Goal: Information Seeking & Learning: Learn about a topic

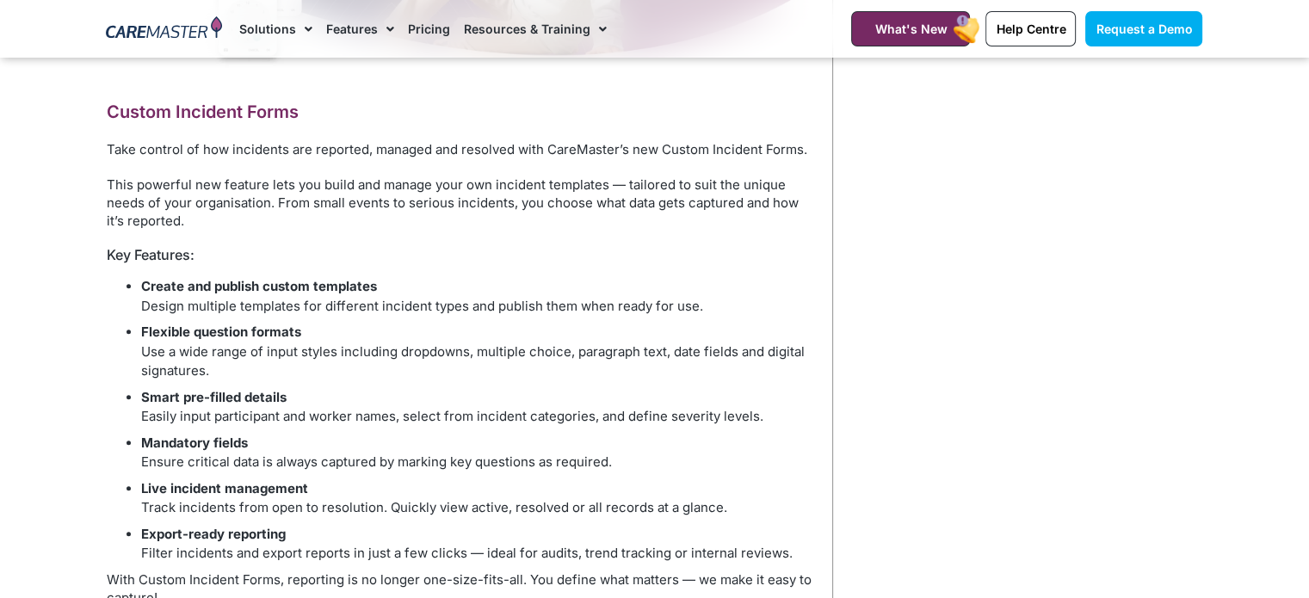
scroll to position [947, 0]
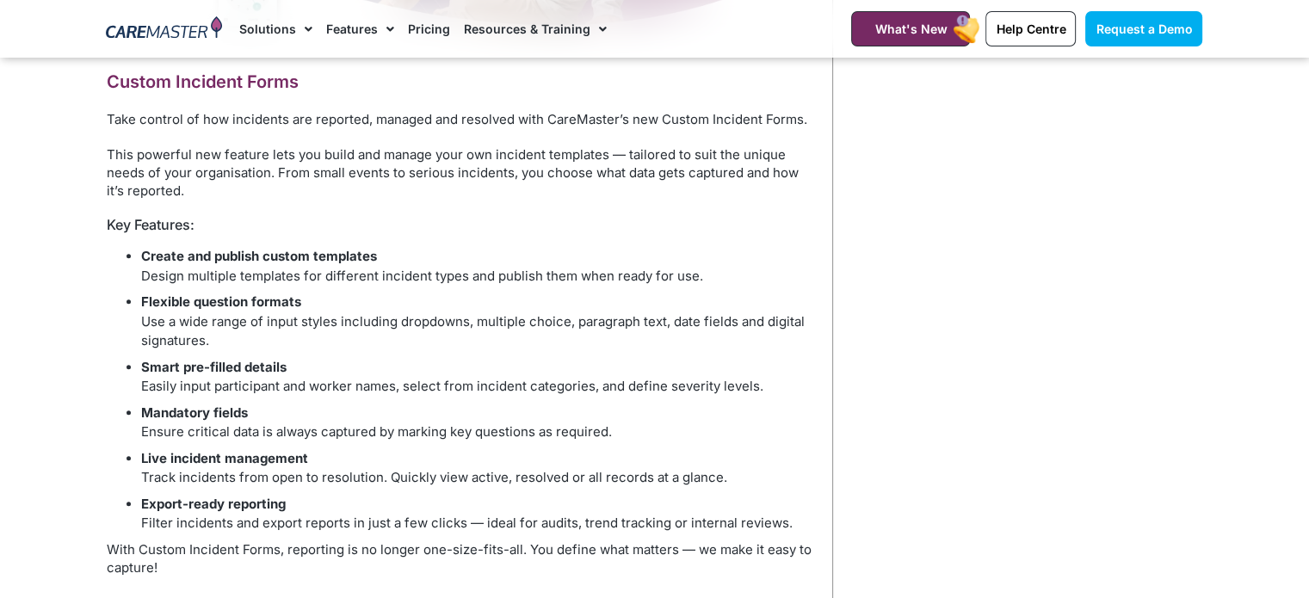
click at [795, 450] on li "Live incident management Track incidents from open to resolution. Quickly view …" at bounding box center [478, 468] width 674 height 39
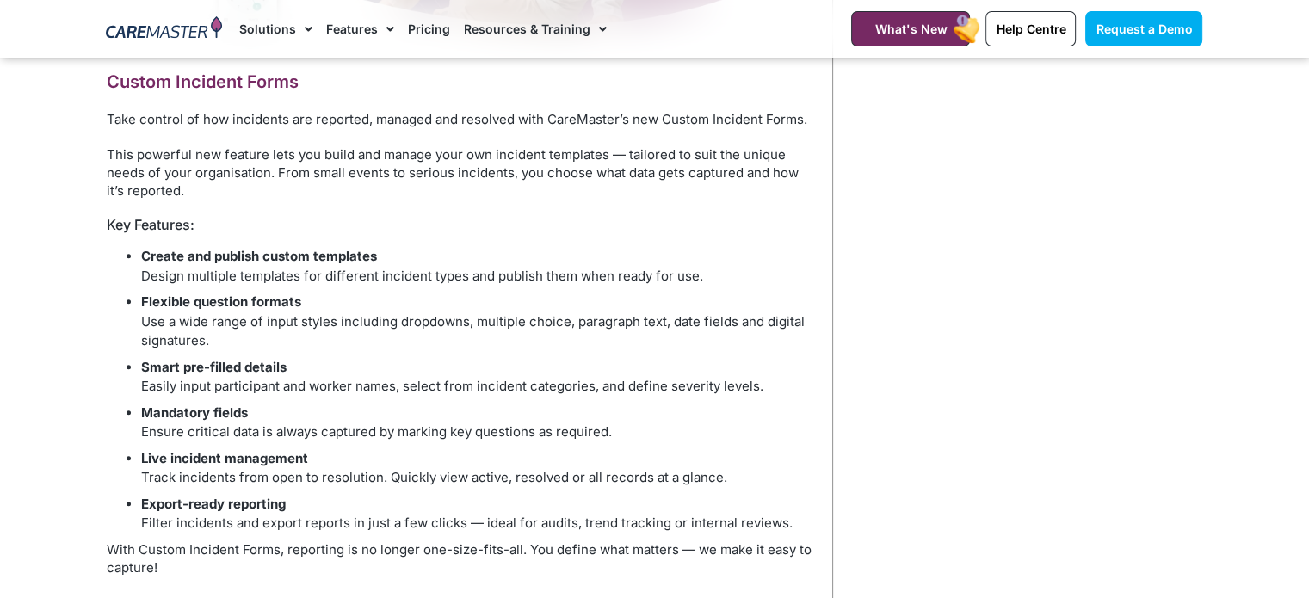
click at [738, 352] on ul "Create and publish custom templates Design multiple templates for different inc…" at bounding box center [461, 390] width 708 height 287
click at [675, 356] on ul "Create and publish custom templates Design multiple templates for different inc…" at bounding box center [461, 390] width 708 height 287
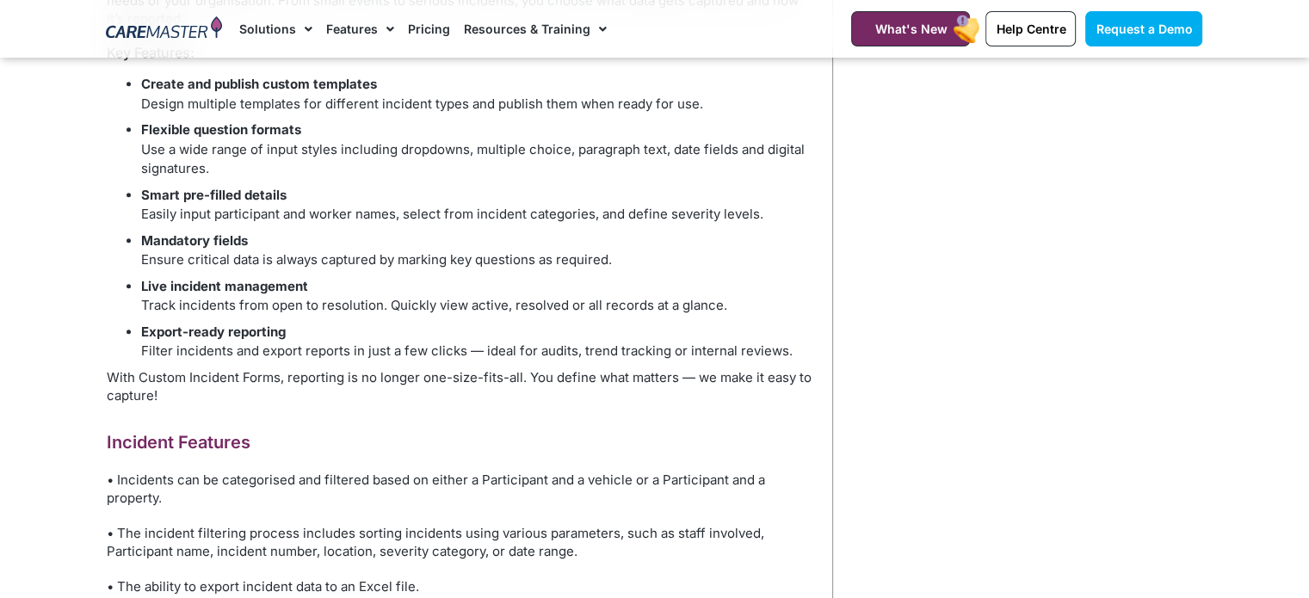
scroll to position [1205, 0]
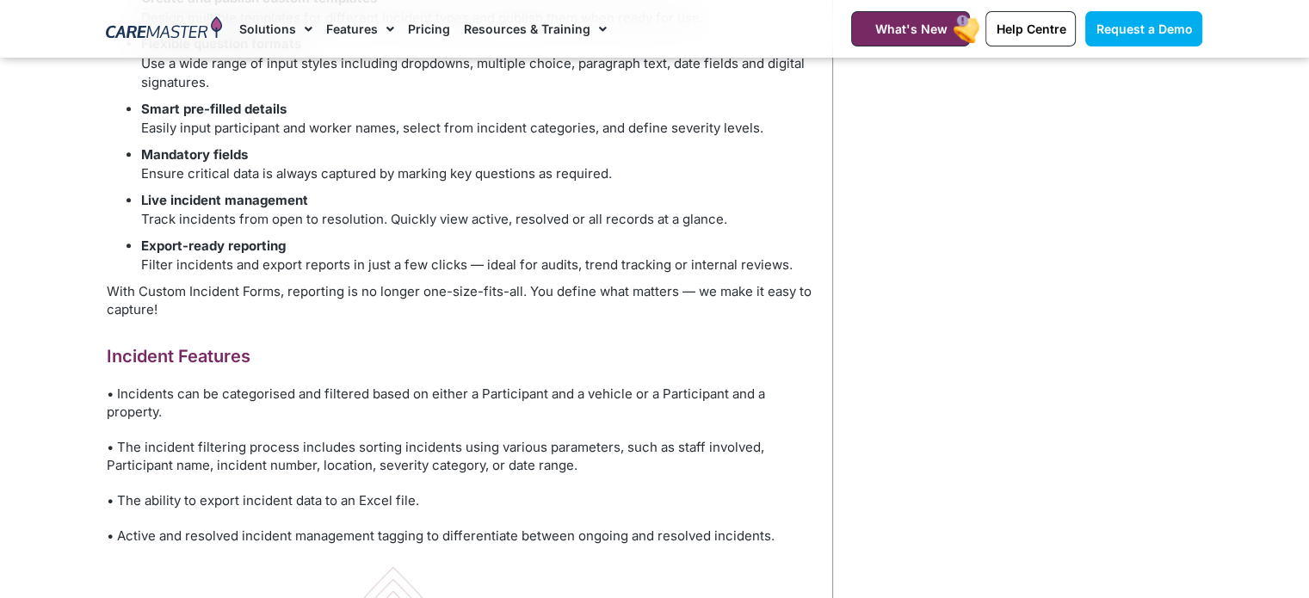
click at [668, 275] on li "Export-ready reporting Filter incidents and export reports in just a few clicks…" at bounding box center [478, 256] width 674 height 39
click at [664, 255] on li "Export-ready reporting Filter incidents and export reports in just a few clicks…" at bounding box center [478, 256] width 674 height 39
click at [667, 246] on li "Export-ready reporting Filter incidents and export reports in just a few clicks…" at bounding box center [478, 256] width 674 height 39
